Goal: Task Accomplishment & Management: Use online tool/utility

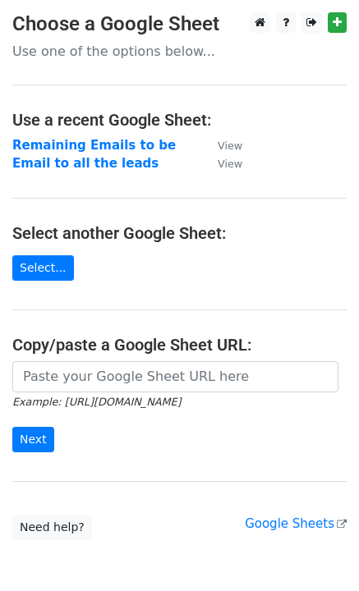
scroll to position [80, 0]
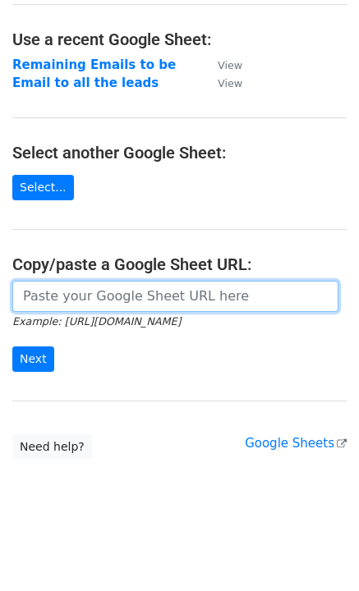
click at [54, 293] on input "url" at bounding box center [175, 296] width 326 height 31
paste input "Investor Buyer Looking for Properties – Quick Close"
type input "Investor Buyer Looking for Properties – Quick Close"
click at [54, 293] on input "Investor Buyer Looking for Properties – Quick Close" at bounding box center [175, 296] width 326 height 31
paste input "https://docs.google.com/spreadsheets/d/1gxWu0sG_URYAPR9BINlw0eB4FtNmbIT7dkQ0agp…"
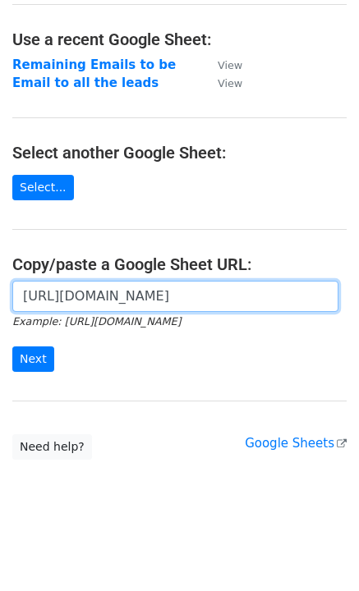
scroll to position [0, 569]
type input "https://docs.google.com/spreadsheets/d/1gxWu0sG_URYAPR9BINlw0eB4FtNmbIT7dkQ0agp…"
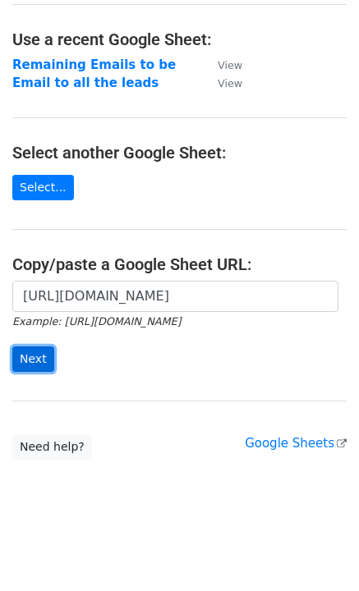
click at [41, 354] on input "Next" at bounding box center [33, 359] width 42 height 25
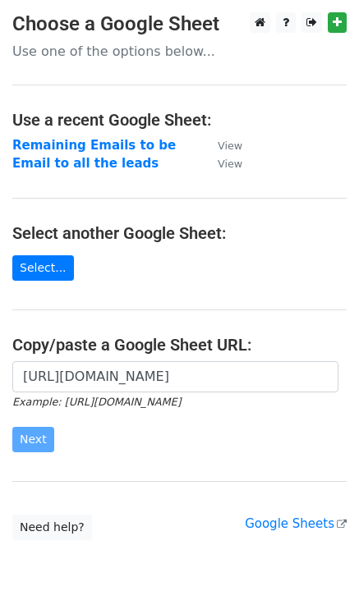
scroll to position [80, 0]
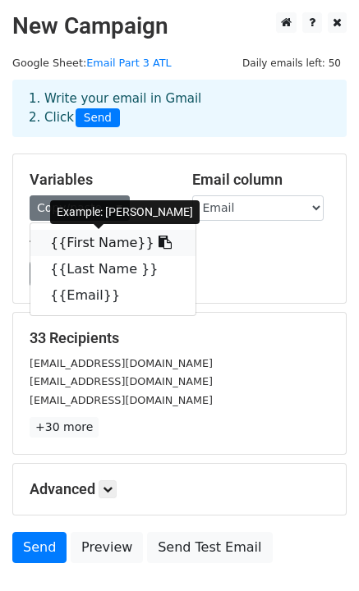
click at [90, 241] on link "{{First Name}}" at bounding box center [112, 243] width 165 height 26
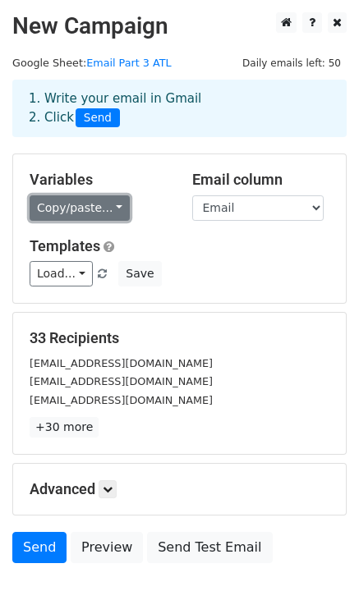
click at [80, 214] on link "Copy/paste..." at bounding box center [80, 207] width 100 height 25
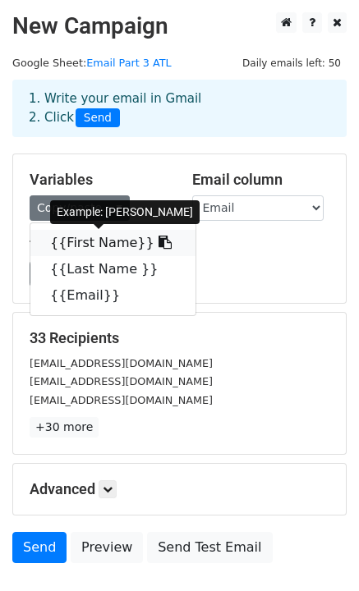
click at [158, 242] on icon at bounding box center [164, 242] width 13 height 13
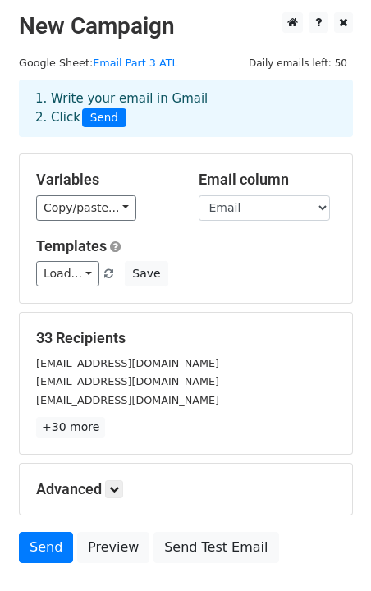
scroll to position [112, 0]
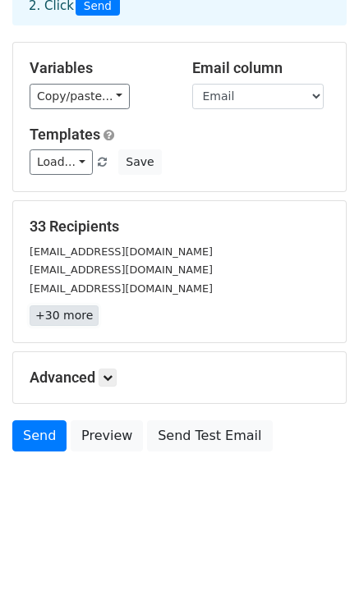
click at [66, 313] on link "+30 more" at bounding box center [64, 315] width 69 height 21
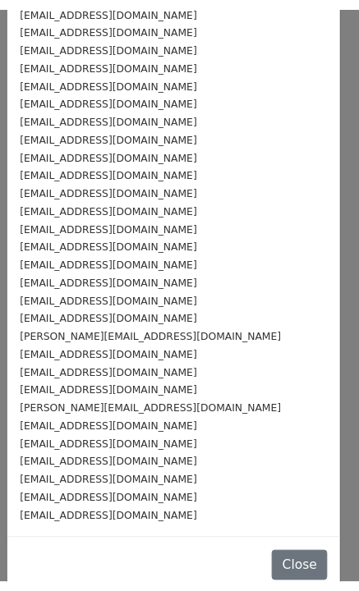
scroll to position [0, 0]
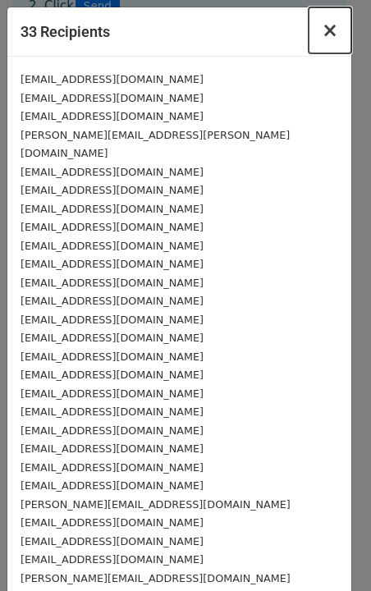
click at [322, 34] on span "×" at bounding box center [330, 30] width 16 height 23
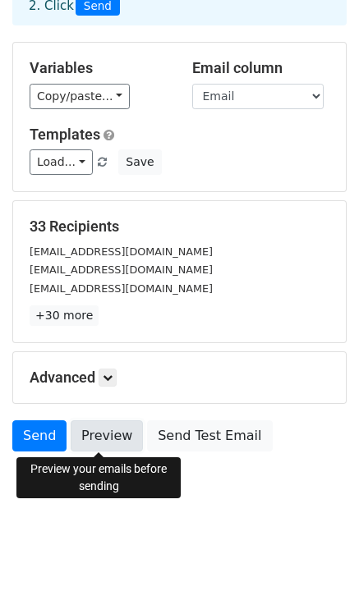
click at [102, 441] on link "Preview" at bounding box center [107, 435] width 72 height 31
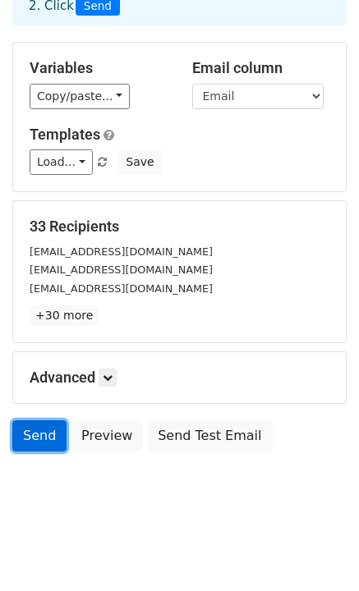
click at [32, 437] on link "Send" at bounding box center [39, 435] width 54 height 31
